Goal: Navigation & Orientation: Go to known website

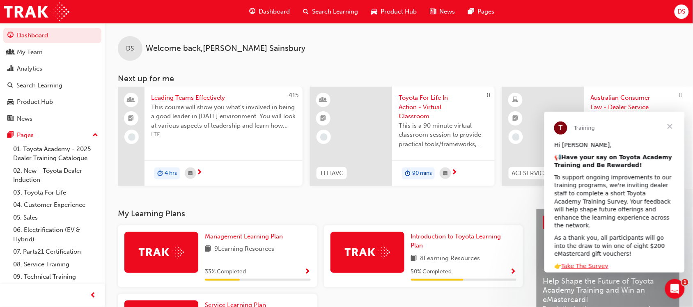
click at [684, 14] on span "DS" at bounding box center [682, 11] width 8 height 9
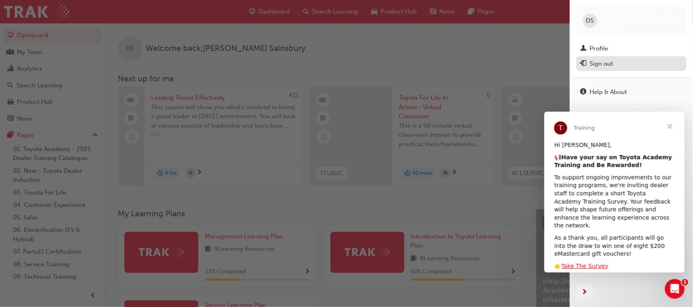
click at [600, 64] on div "Sign out" at bounding box center [601, 63] width 23 height 9
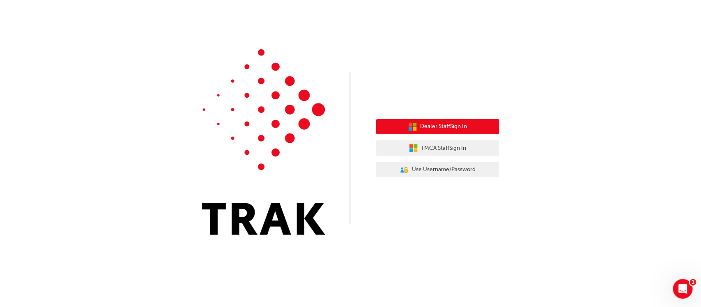
click at [437, 125] on span "Dealer Staff Sign In" at bounding box center [443, 126] width 47 height 9
